Goal: Information Seeking & Learning: Check status

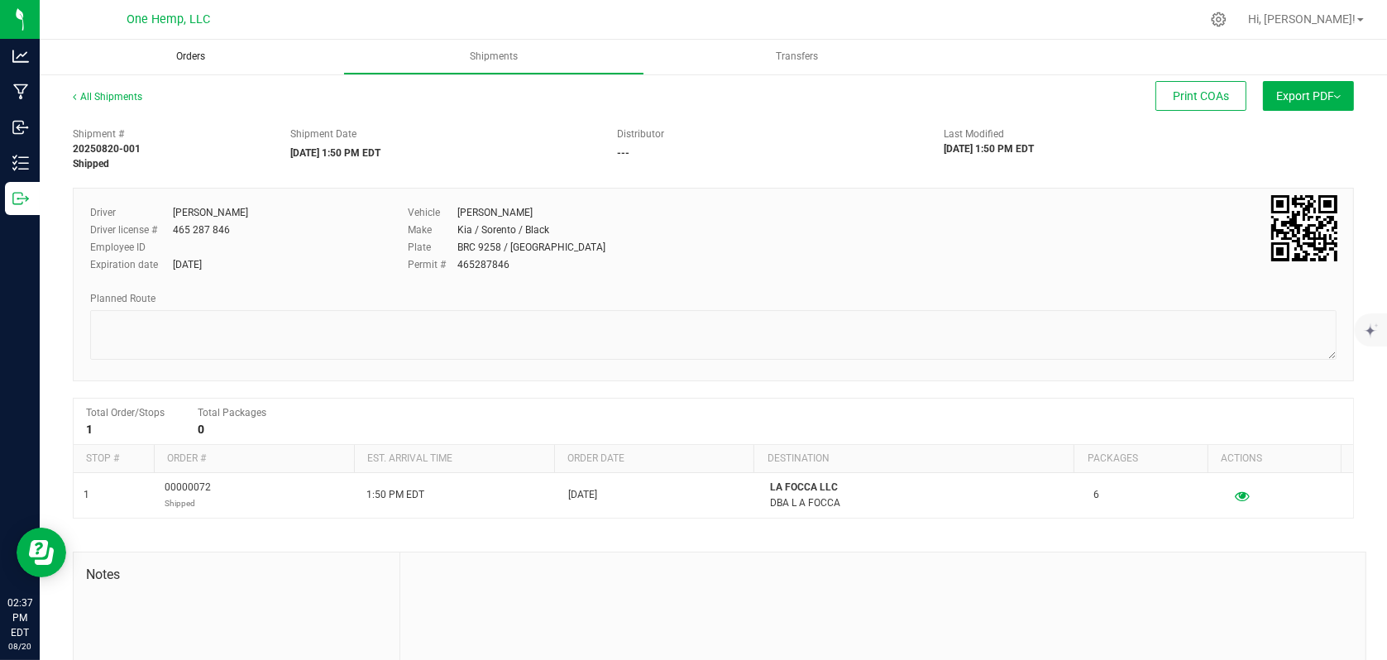
click at [182, 58] on span "Orders" at bounding box center [191, 57] width 74 height 14
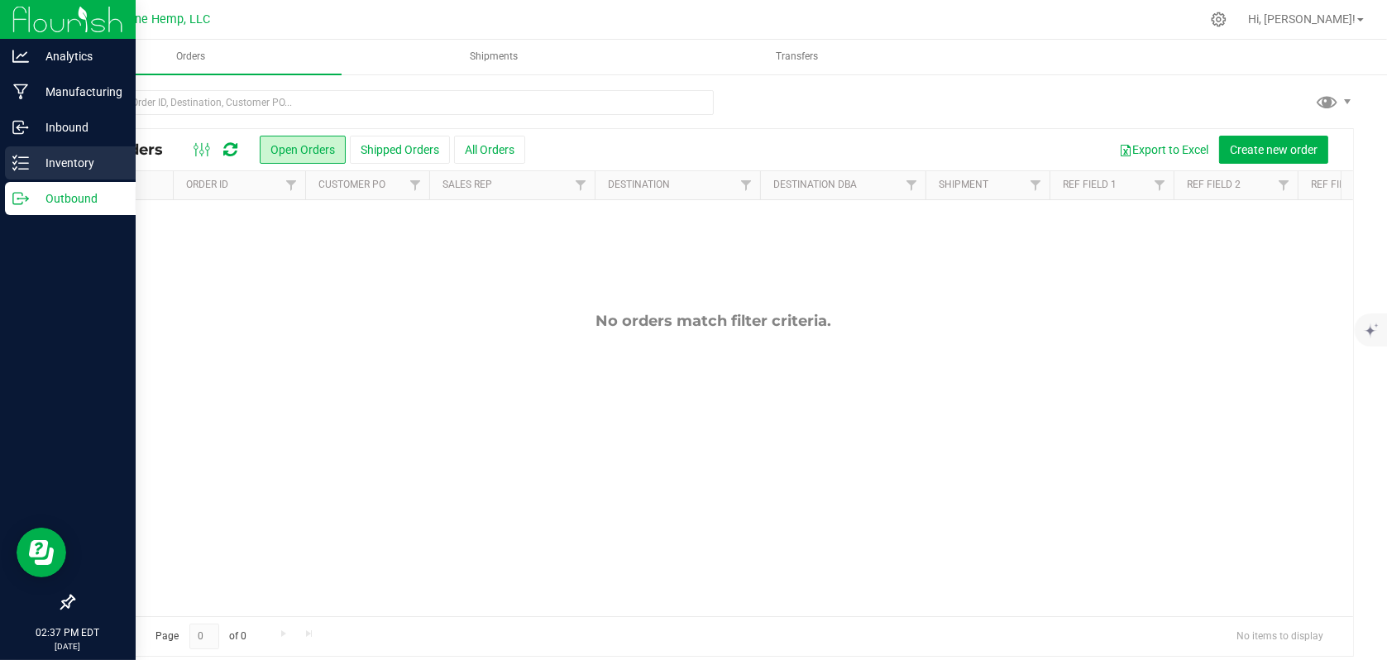
click at [61, 160] on p "Inventory" at bounding box center [78, 163] width 99 height 20
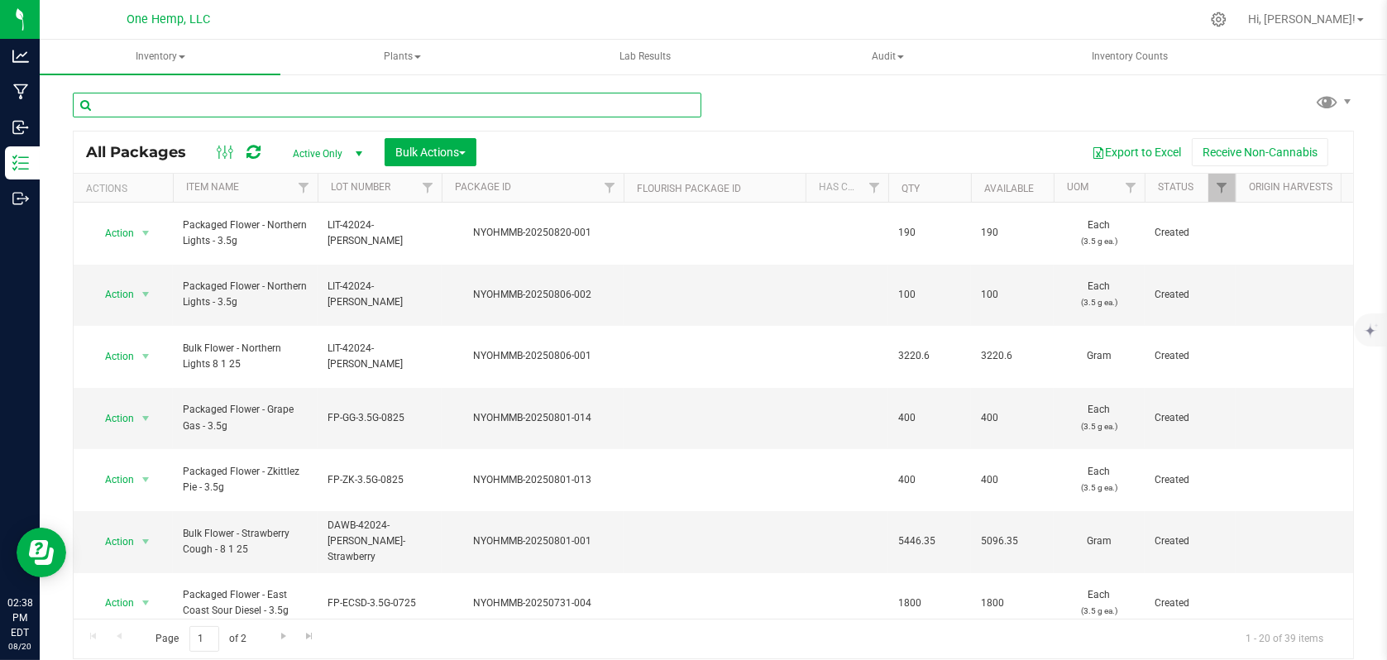
click at [144, 114] on input "text" at bounding box center [387, 105] width 629 height 25
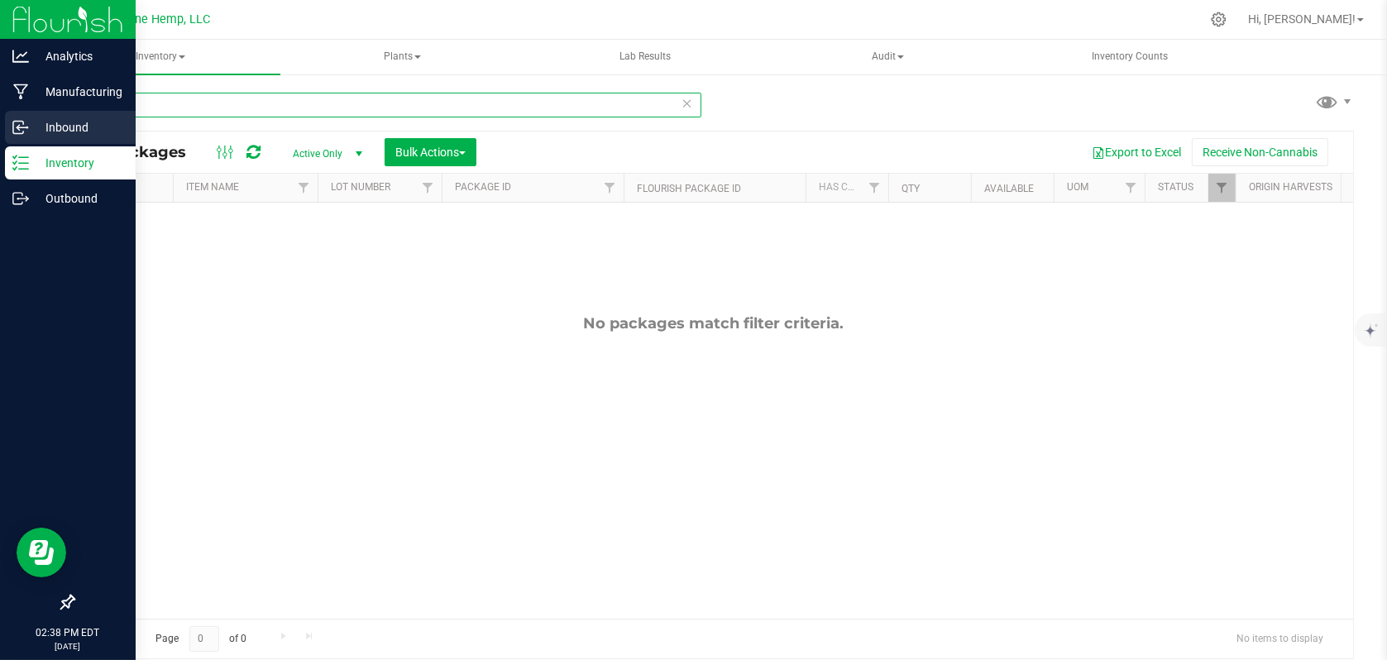
drag, startPoint x: 204, startPoint y: 112, endPoint x: 0, endPoint y: 128, distance: 204.2
click at [0, 110] on html "Analytics Manufacturing Inbound Inventory Outbound 02:38 PM EDT [DATE] 08/20 On…" at bounding box center [693, 330] width 1387 height 660
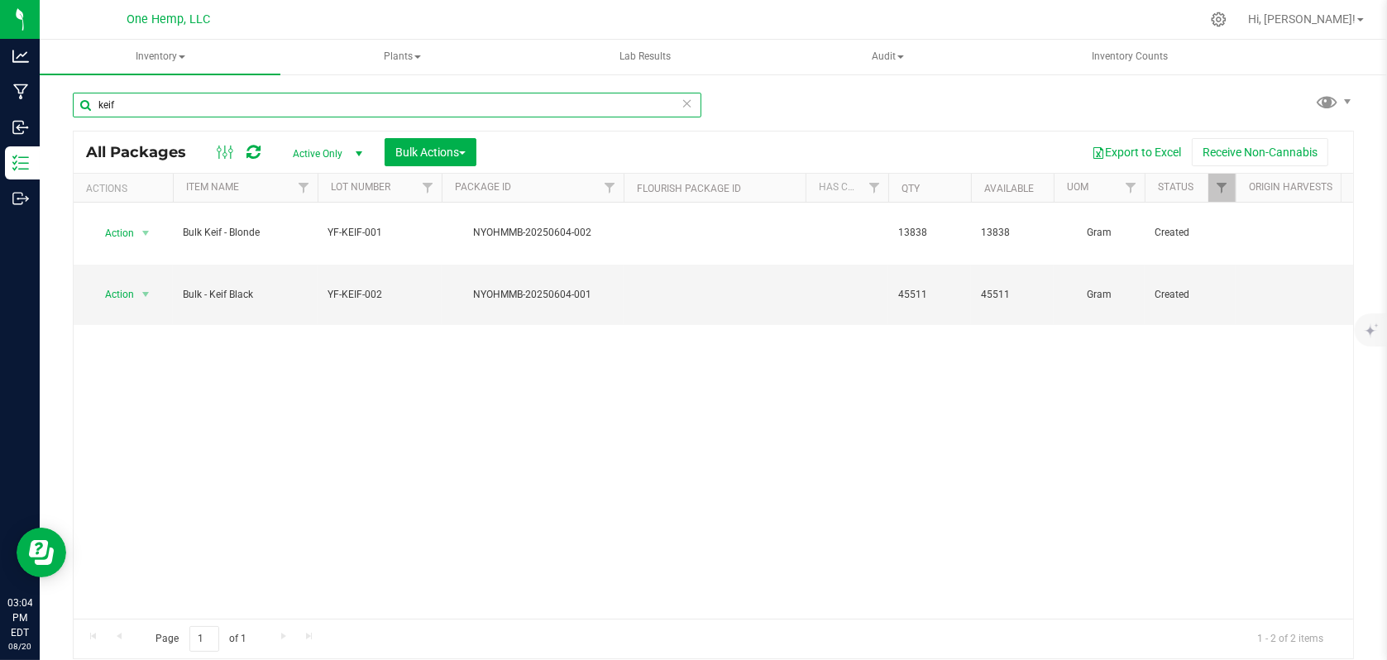
type input "keif"
